Goal: Information Seeking & Learning: Compare options

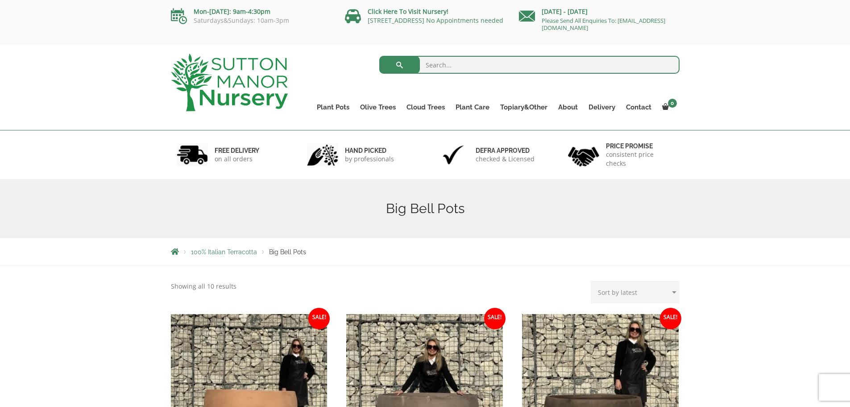
drag, startPoint x: 436, startPoint y: 67, endPoint x: 455, endPoint y: 66, distance: 19.2
click at [436, 67] on input "search" at bounding box center [529, 65] width 300 height 18
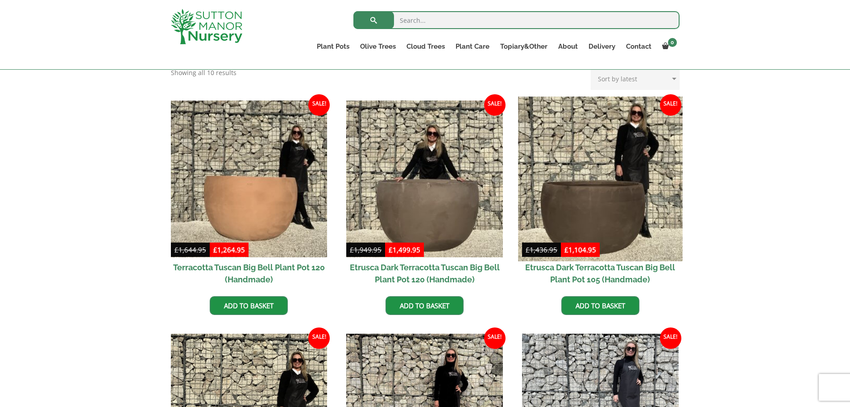
scroll to position [208, 0]
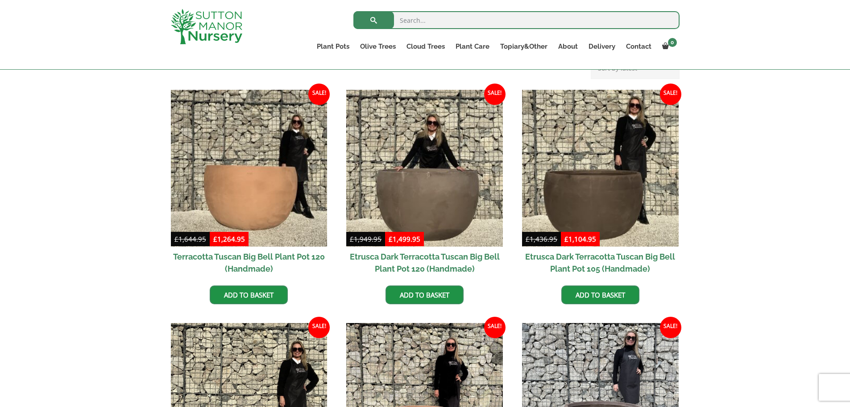
click at [416, 22] on input "search" at bounding box center [516, 20] width 326 height 18
type input "j514"
click at [353, 11] on button "submit" at bounding box center [373, 20] width 41 height 18
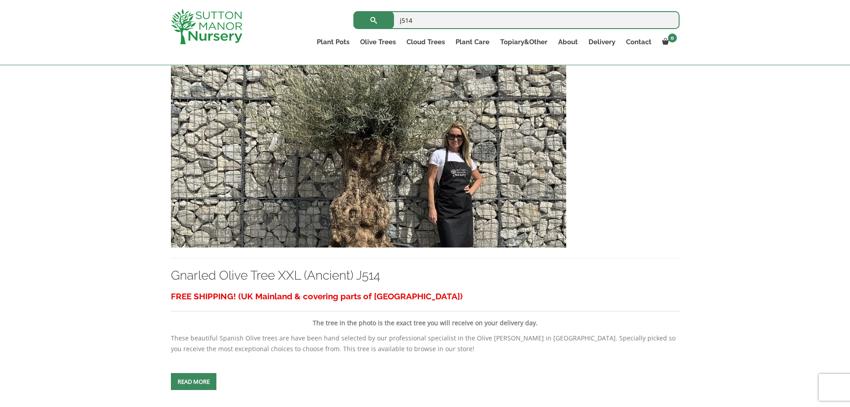
scroll to position [191, 0]
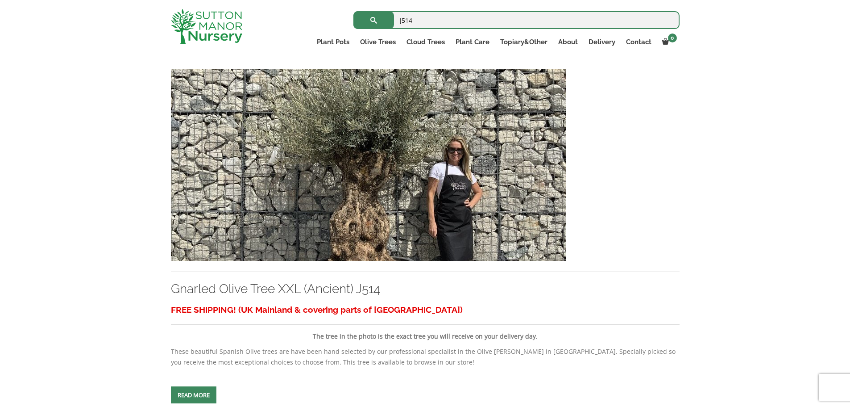
click at [375, 166] on img at bounding box center [368, 165] width 395 height 192
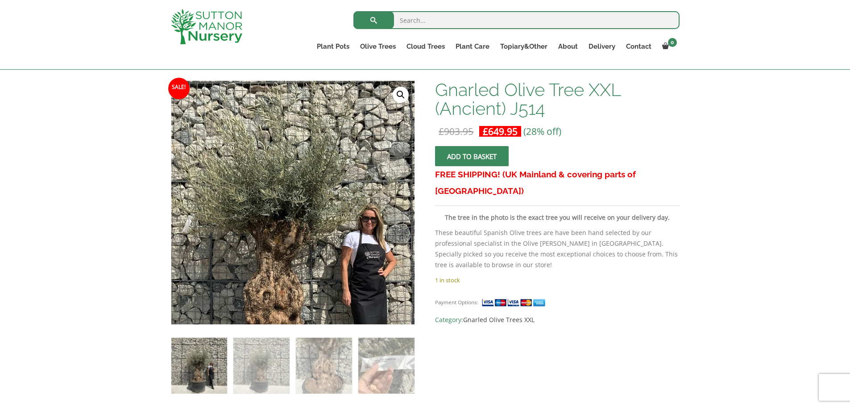
scroll to position [137, 0]
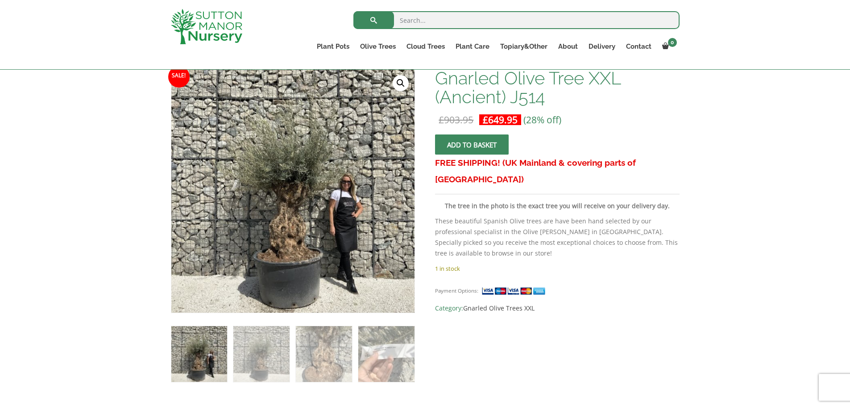
click at [206, 354] on img at bounding box center [199, 354] width 56 height 56
click at [266, 359] on img at bounding box center [261, 354] width 56 height 56
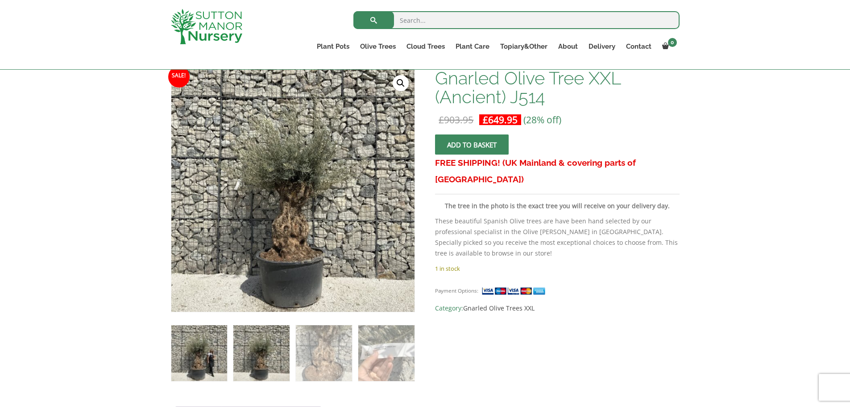
click at [207, 355] on img at bounding box center [199, 353] width 56 height 56
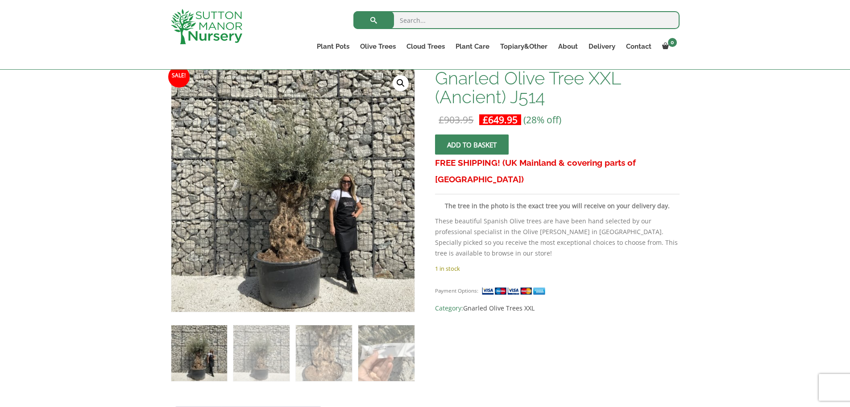
click at [413, 25] on input "search" at bounding box center [516, 20] width 326 height 18
type input "j500"
click at [353, 11] on button "submit" at bounding box center [373, 20] width 41 height 18
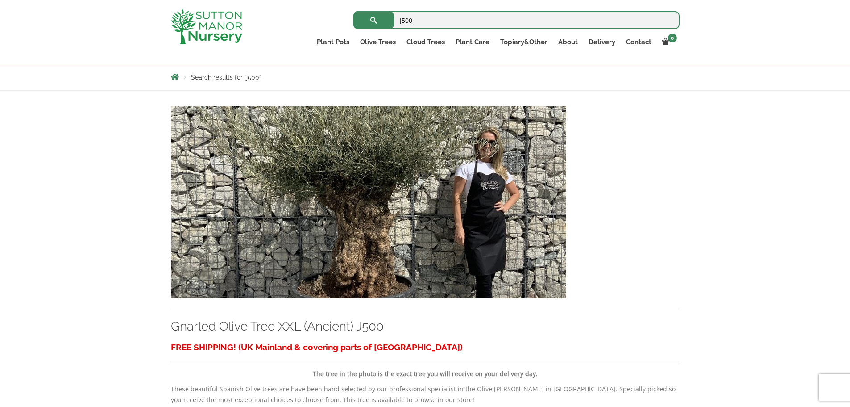
scroll to position [153, 0]
click at [364, 199] on img at bounding box center [368, 203] width 395 height 192
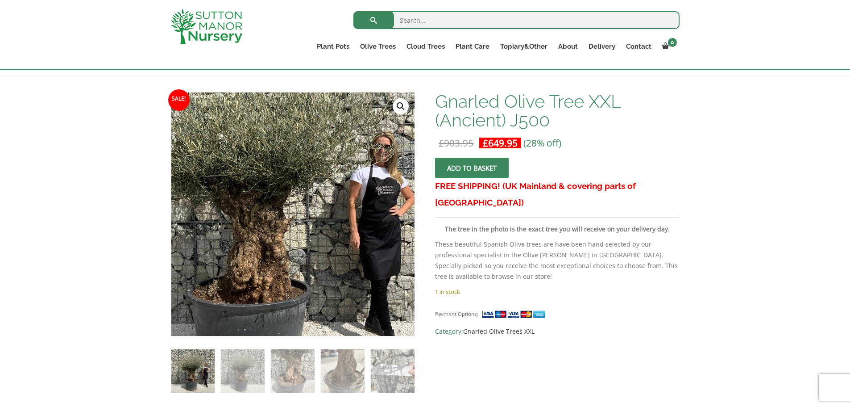
scroll to position [115, 0]
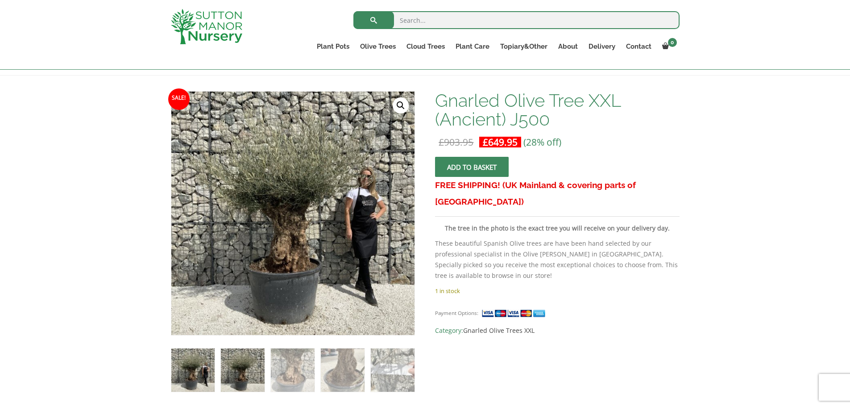
click at [233, 370] on img at bounding box center [242, 369] width 43 height 43
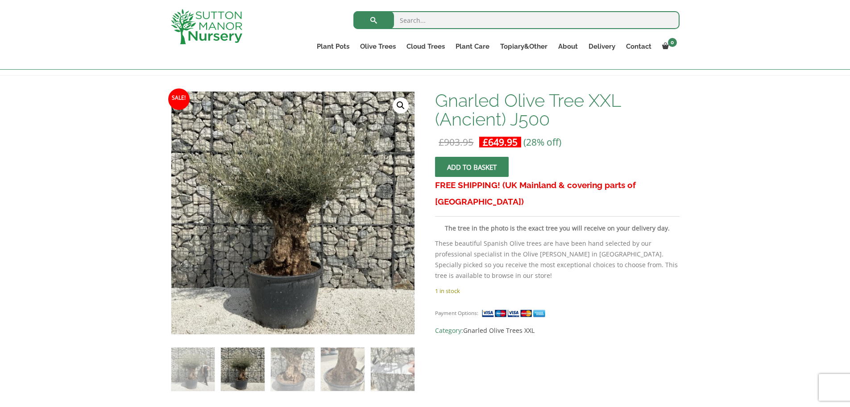
click at [426, 21] on input "search" at bounding box center [516, 20] width 326 height 18
type input "j516"
click at [353, 11] on button "submit" at bounding box center [373, 20] width 41 height 18
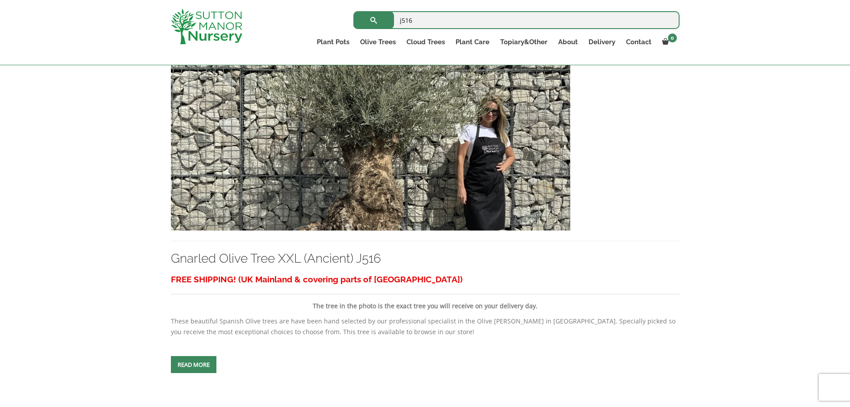
scroll to position [251, 0]
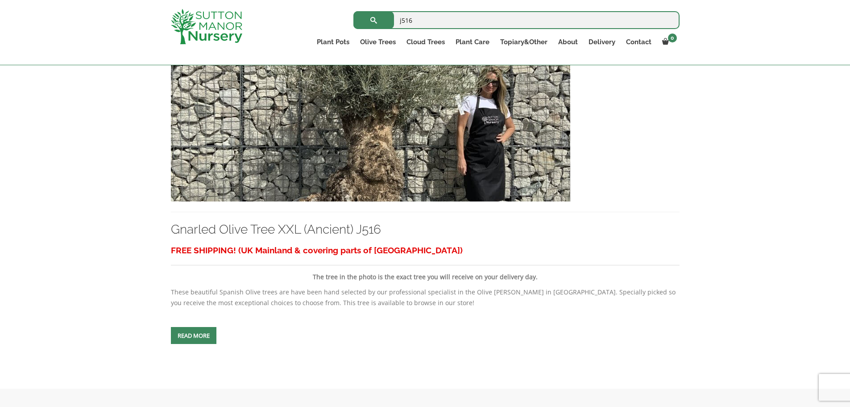
click at [443, 141] on img at bounding box center [370, 105] width 399 height 192
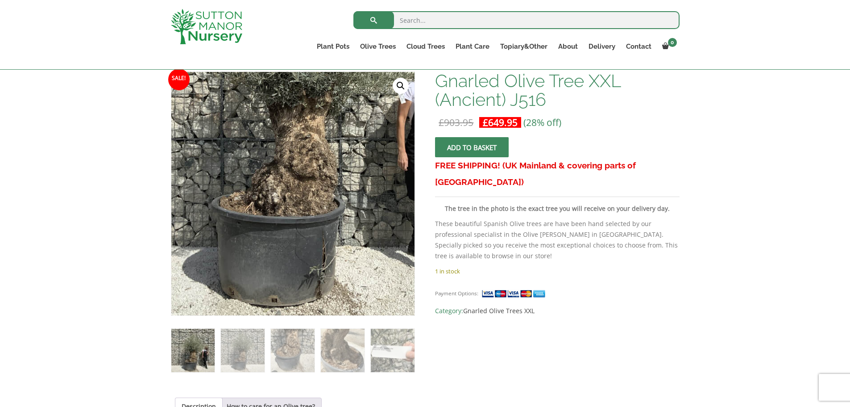
scroll to position [133, 0]
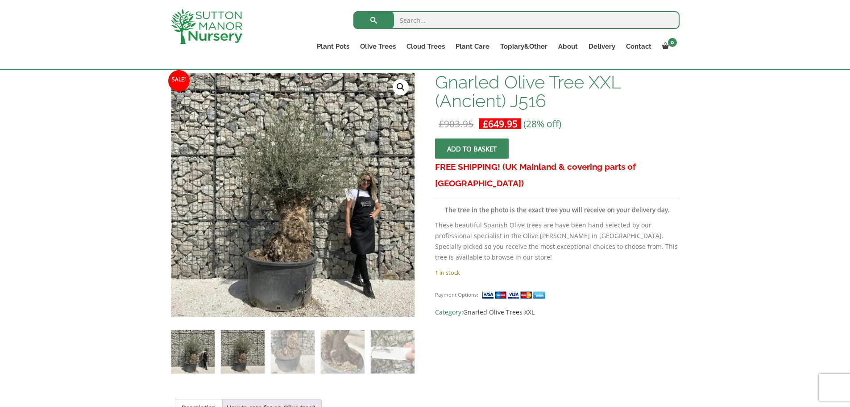
click at [243, 341] on img at bounding box center [242, 351] width 43 height 43
